Goal: Navigation & Orientation: Find specific page/section

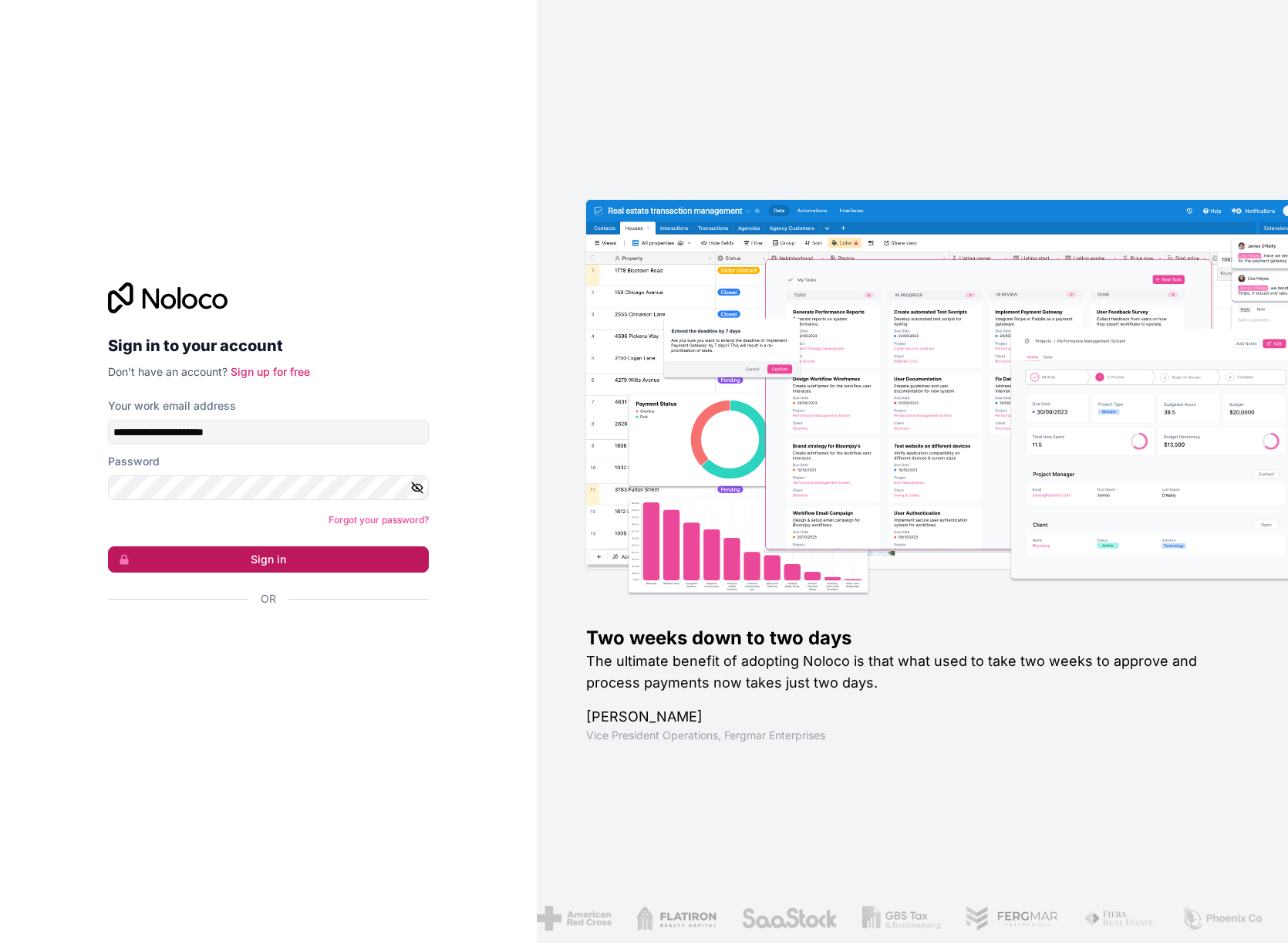
click at [275, 554] on button "Sign in" at bounding box center [268, 560] width 321 height 26
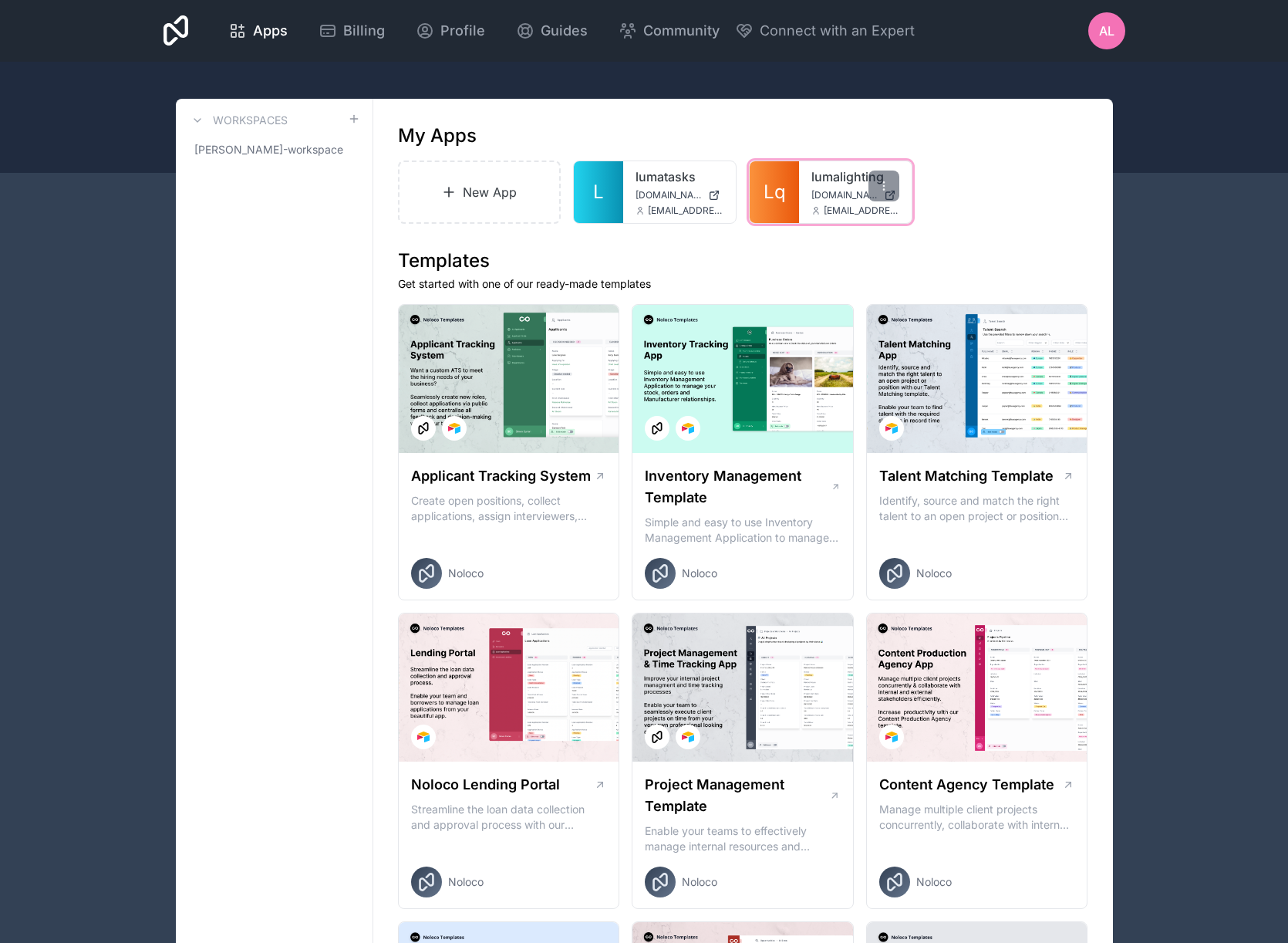
click at [805, 177] on div "lumalighting [DOMAIN_NAME] [EMAIL_ADDRESS][DOMAIN_NAME]" at bounding box center [855, 192] width 113 height 62
click at [810, 181] on div "lumalighting [DOMAIN_NAME] [EMAIL_ADDRESS][DOMAIN_NAME]" at bounding box center [855, 192] width 113 height 62
click at [764, 195] on span "Lq" at bounding box center [775, 192] width 23 height 24
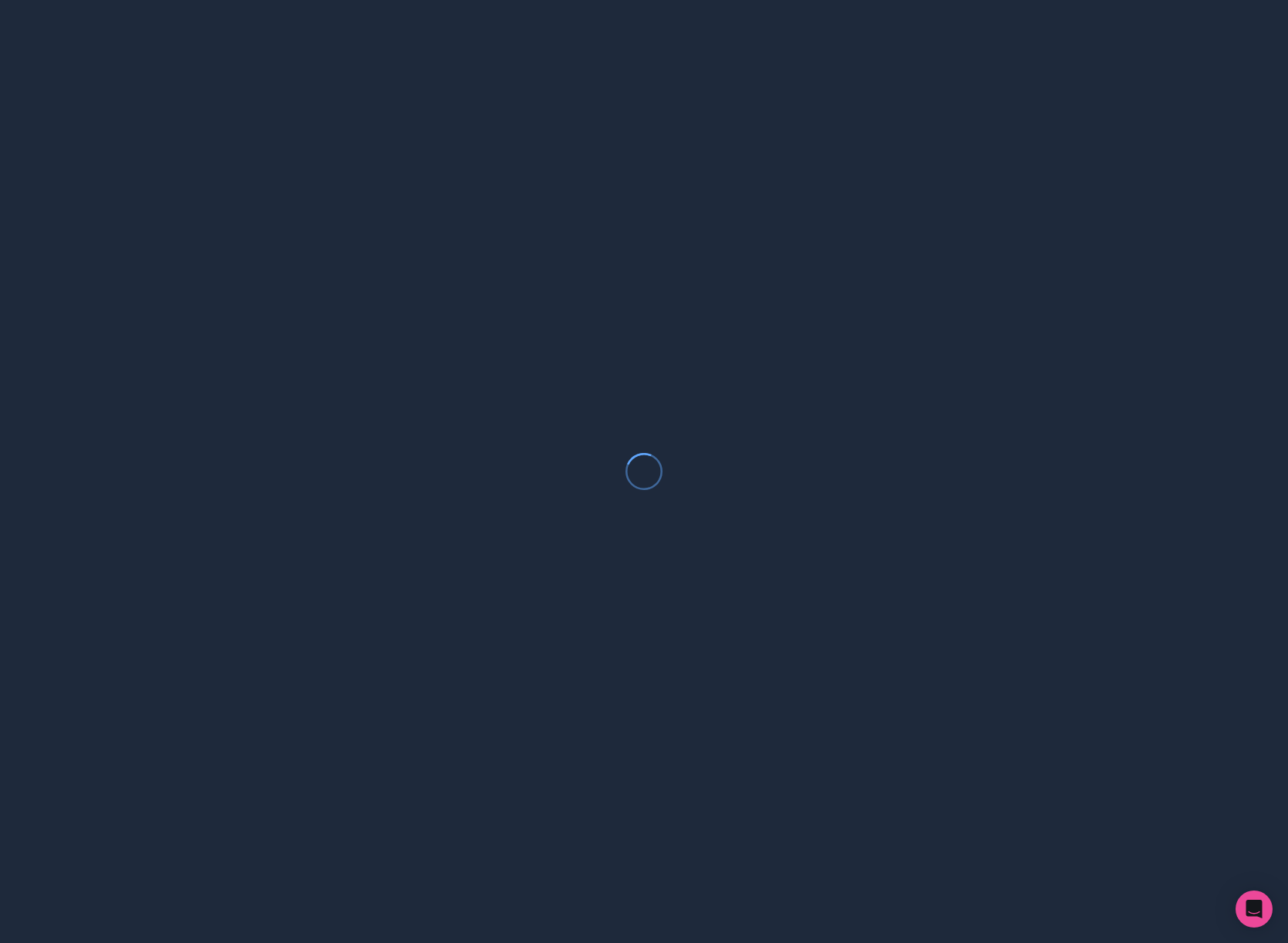
click at [764, 195] on div at bounding box center [644, 472] width 1288 height 943
